Goal: Task Accomplishment & Management: Manage account settings

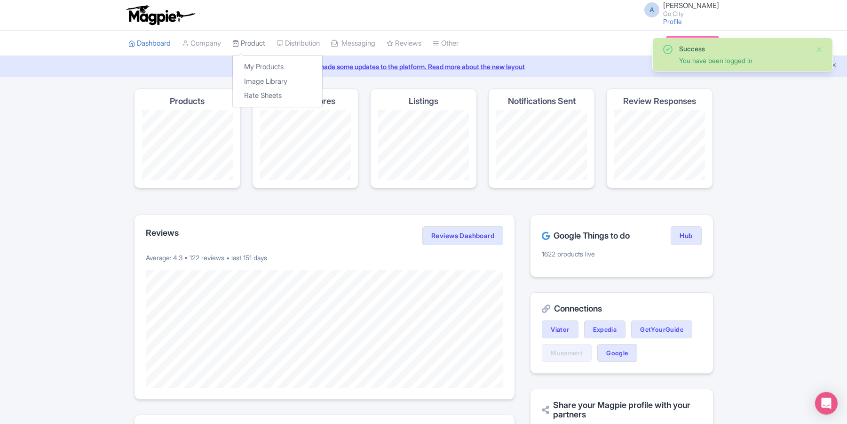
click at [261, 42] on link "Product" at bounding box center [248, 44] width 33 height 26
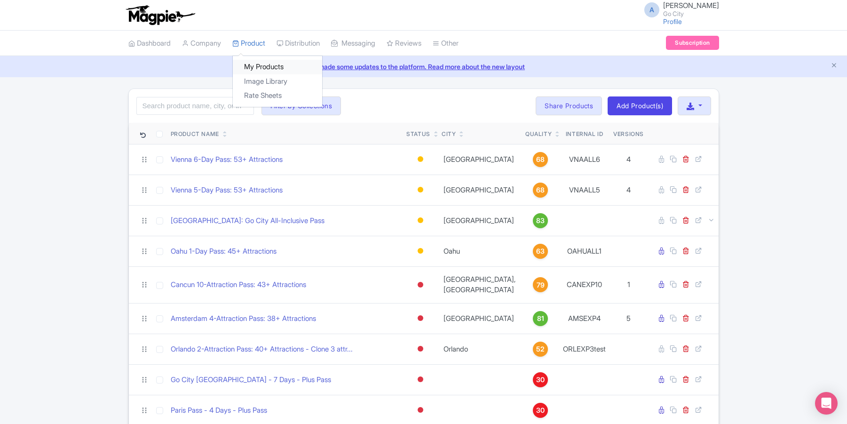
click at [264, 65] on link "My Products" at bounding box center [277, 67] width 89 height 15
click at [285, 86] on link "Image Library" at bounding box center [277, 81] width 89 height 15
